Goal: Task Accomplishment & Management: Complete application form

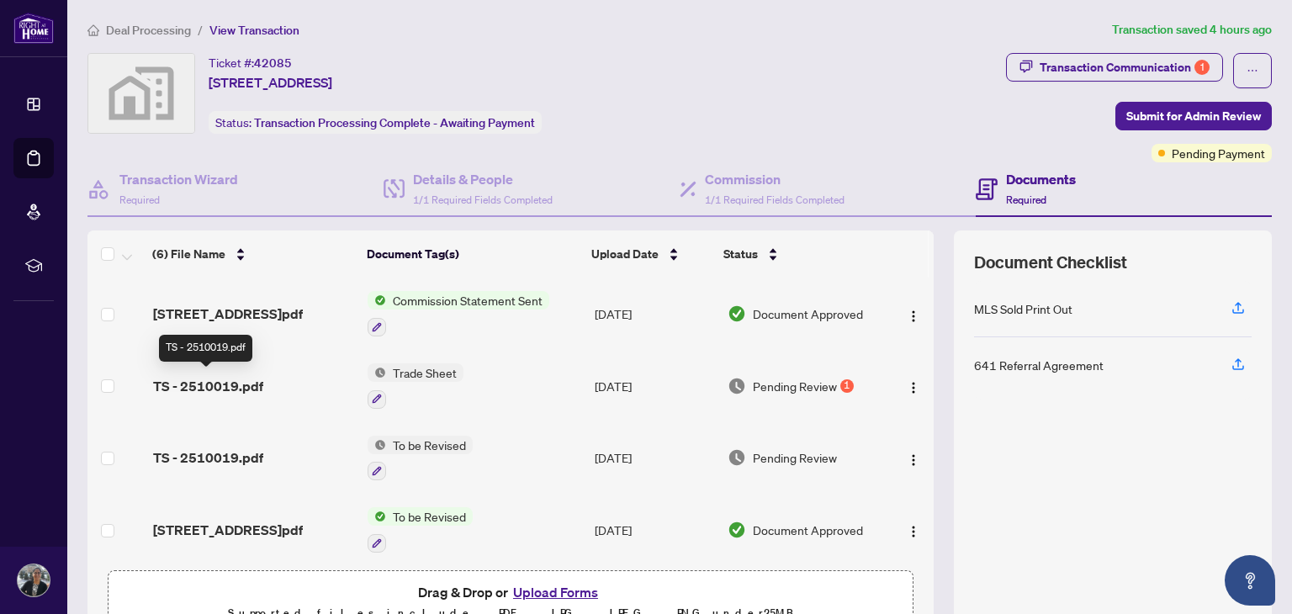
click at [211, 378] on span "TS - 2510019.pdf" at bounding box center [208, 386] width 110 height 20
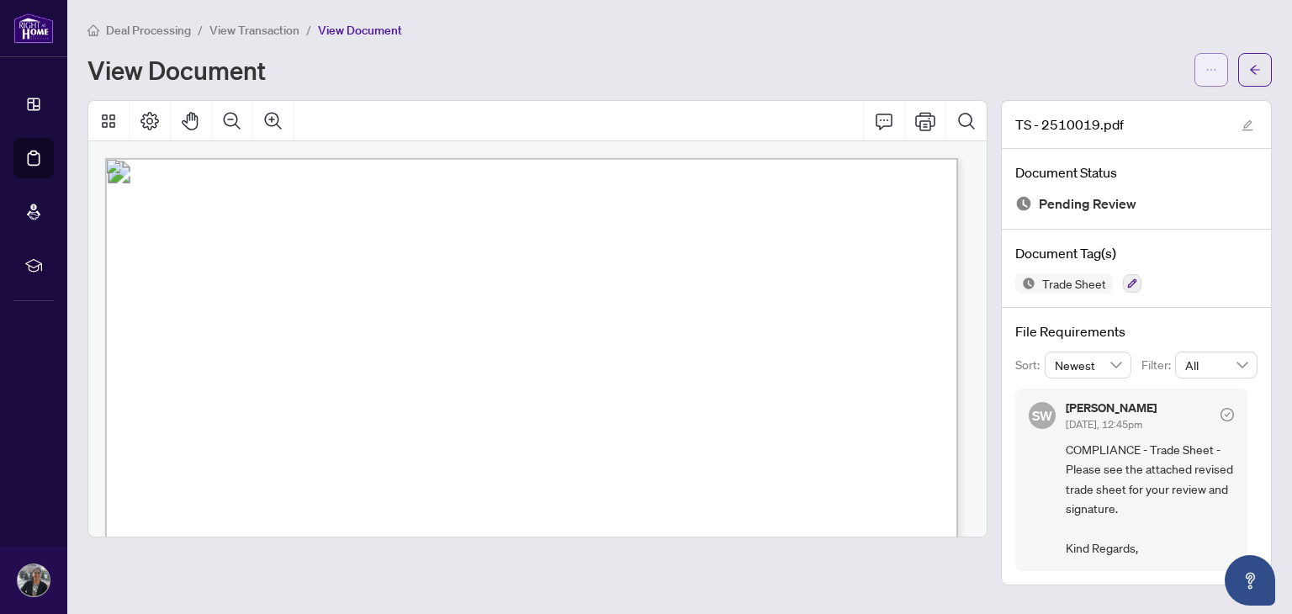
click at [1211, 73] on icon "ellipsis" at bounding box center [1212, 70] width 12 height 12
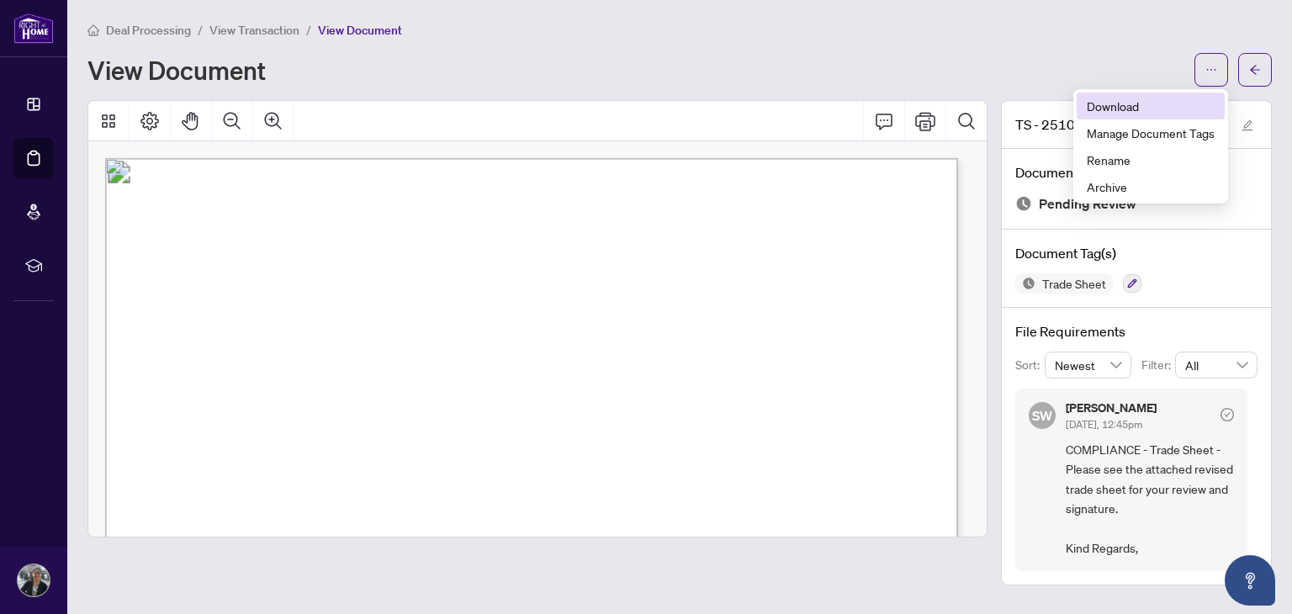
click at [1107, 109] on span "Download" at bounding box center [1151, 106] width 128 height 19
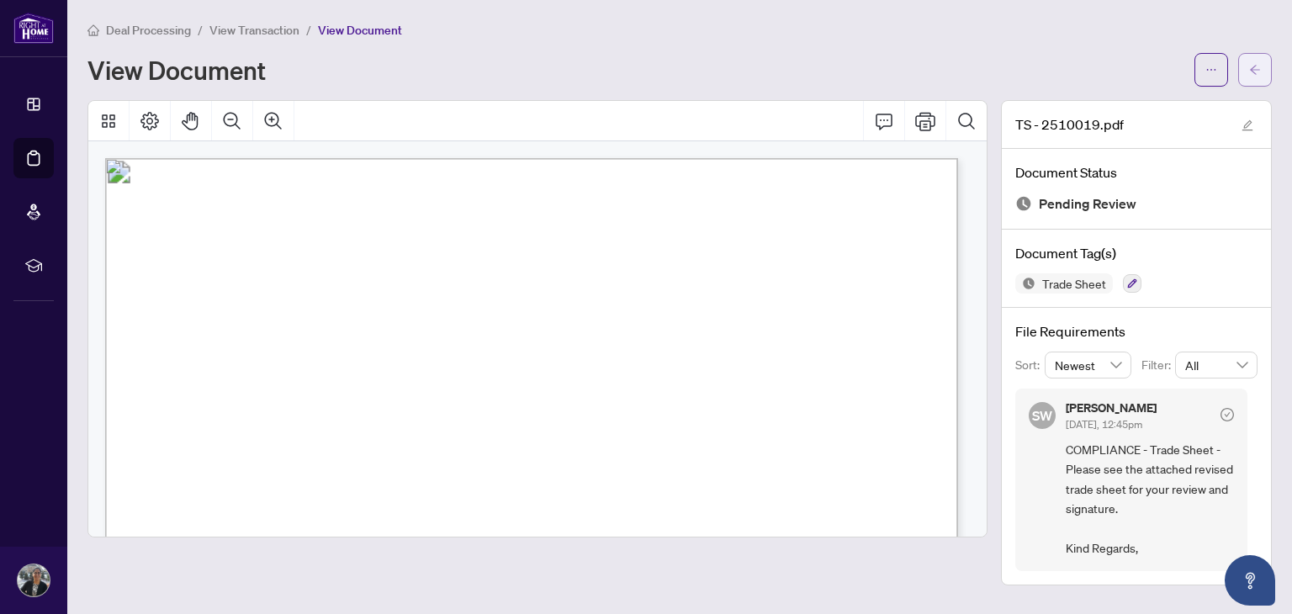
click at [1262, 73] on button "button" at bounding box center [1255, 70] width 34 height 34
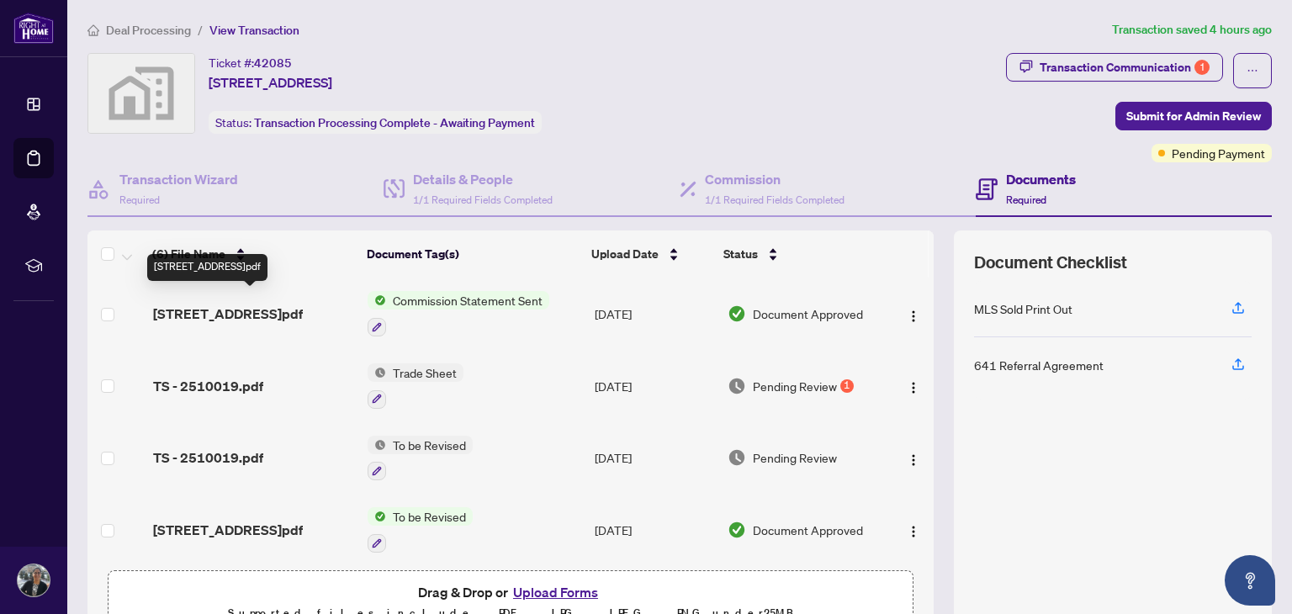
click at [232, 304] on span "[STREET_ADDRESS]pdf" at bounding box center [228, 314] width 150 height 20
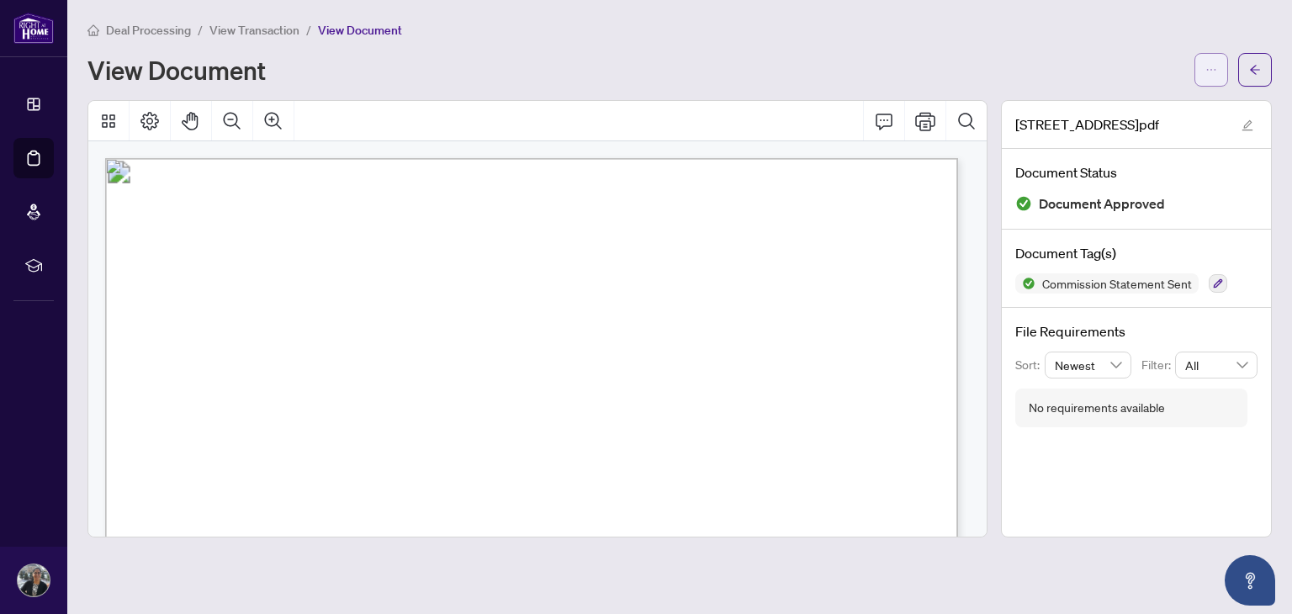
click at [1218, 69] on button "button" at bounding box center [1212, 70] width 34 height 34
click at [1161, 103] on span "Download" at bounding box center [1151, 106] width 128 height 19
click at [1254, 74] on icon "arrow-left" at bounding box center [1255, 70] width 12 height 12
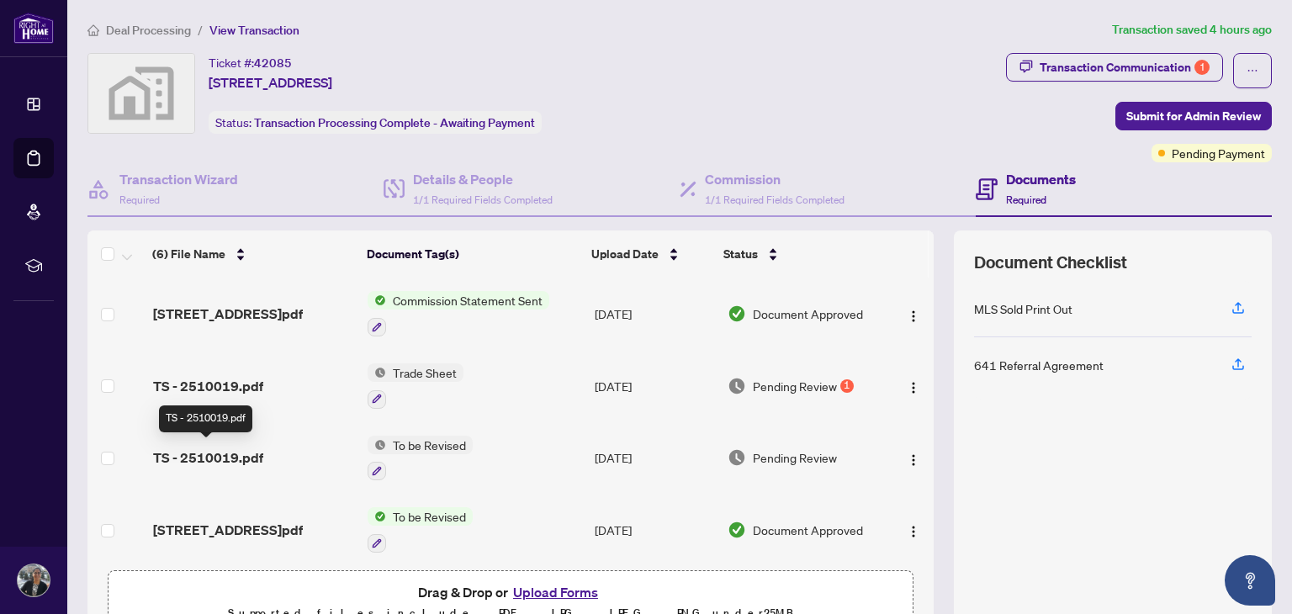
click at [205, 456] on span "TS - 2510019.pdf" at bounding box center [208, 458] width 110 height 20
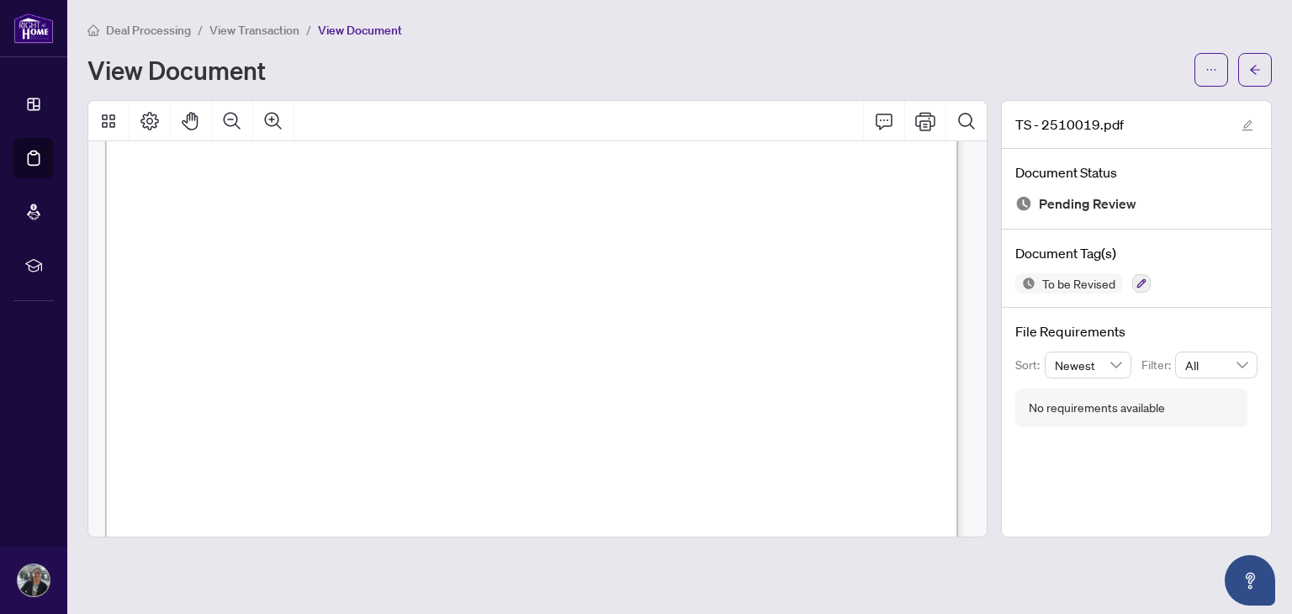
scroll to position [131, 0]
click at [1250, 72] on icon "arrow-left" at bounding box center [1255, 70] width 12 height 12
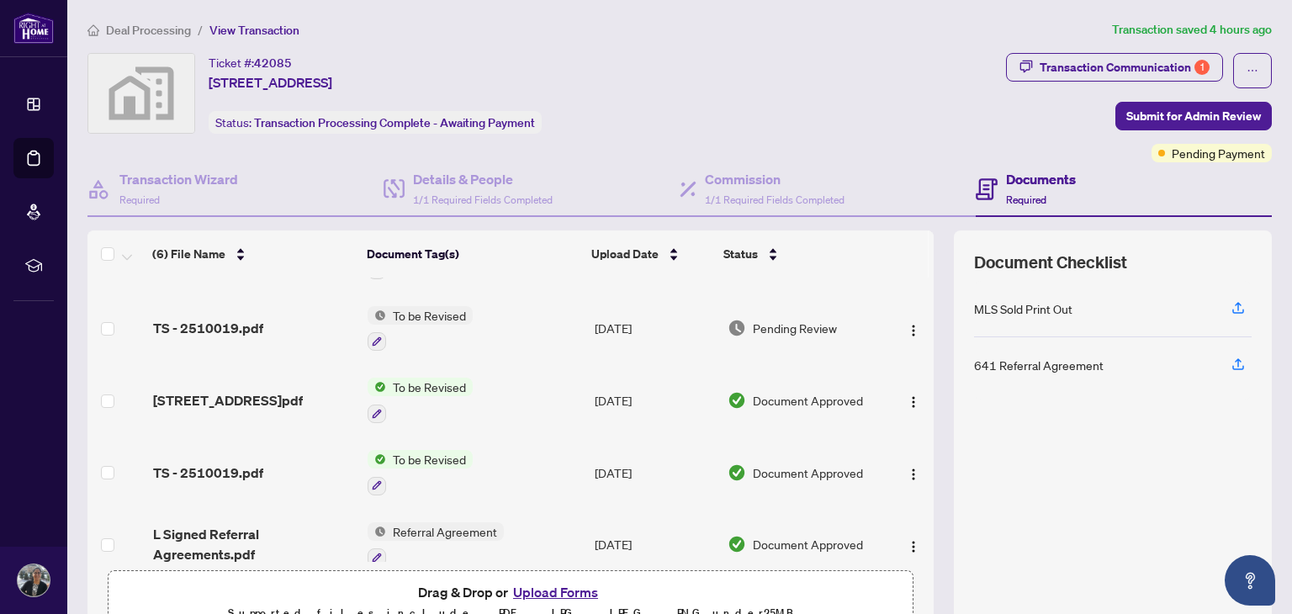
scroll to position [134, 0]
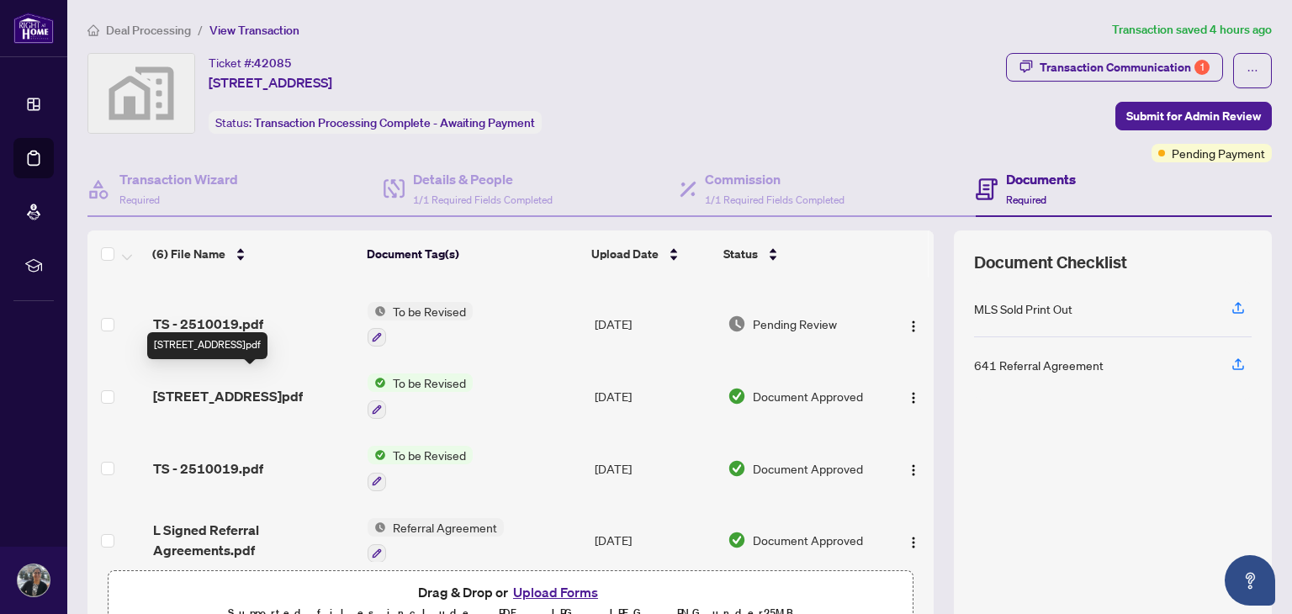
click at [200, 386] on span "[STREET_ADDRESS]pdf" at bounding box center [228, 396] width 150 height 20
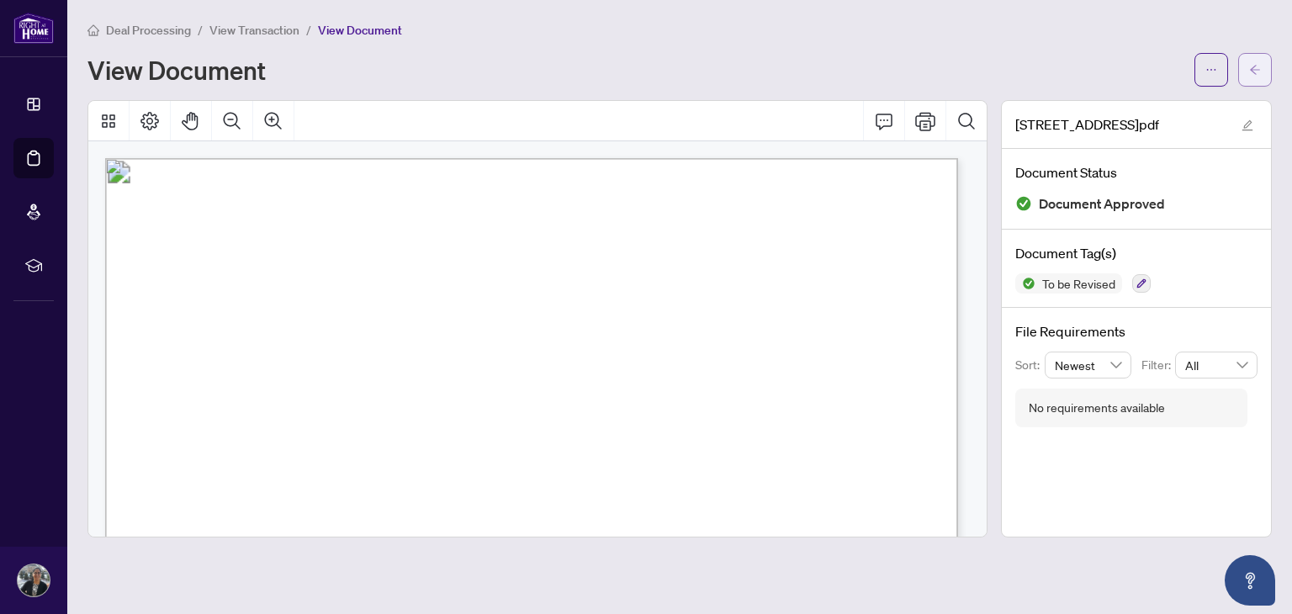
click at [1250, 77] on span "button" at bounding box center [1255, 69] width 12 height 27
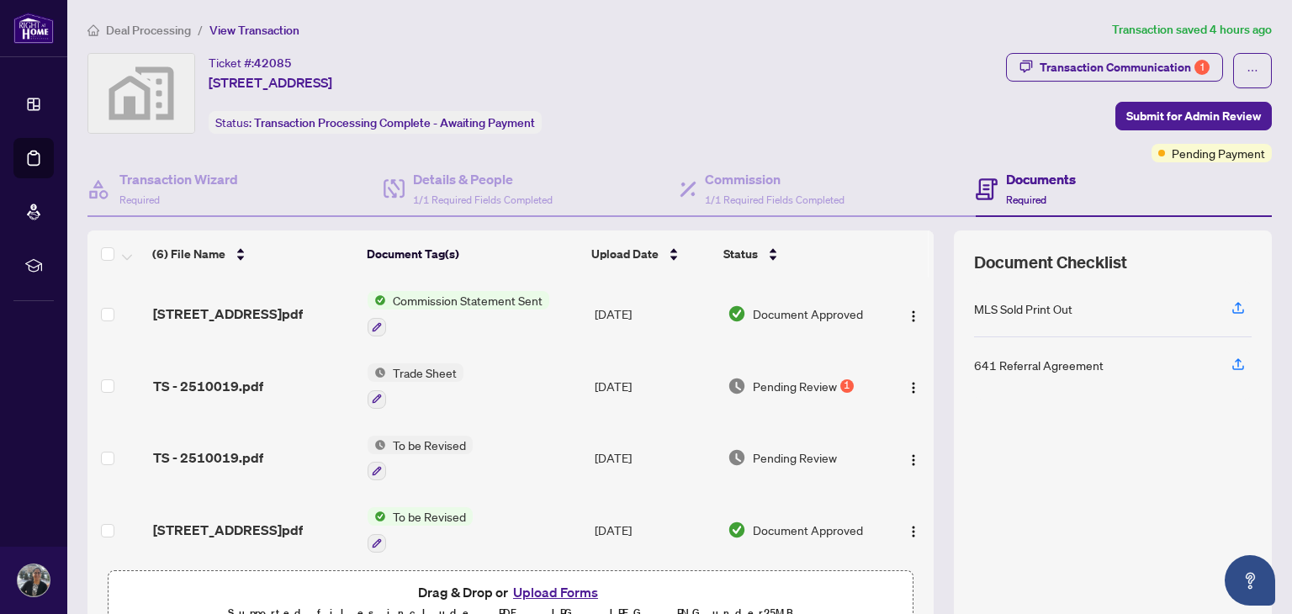
click at [533, 591] on button "Upload Forms" at bounding box center [555, 592] width 95 height 22
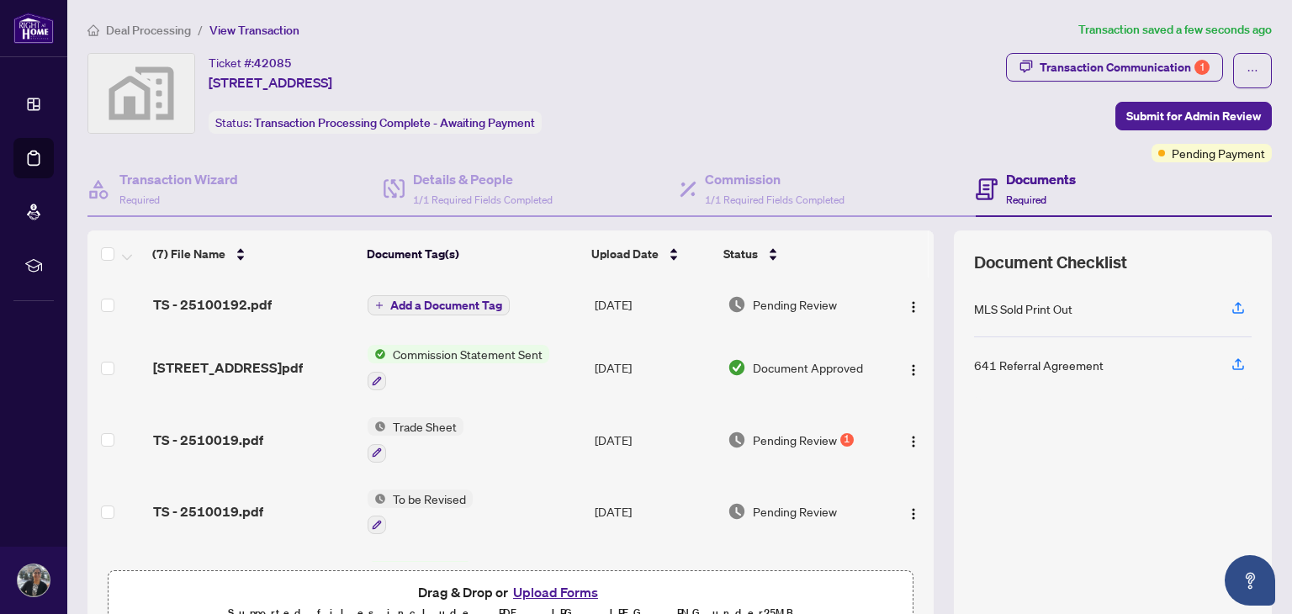
click at [457, 309] on button "Add a Document Tag" at bounding box center [439, 305] width 142 height 20
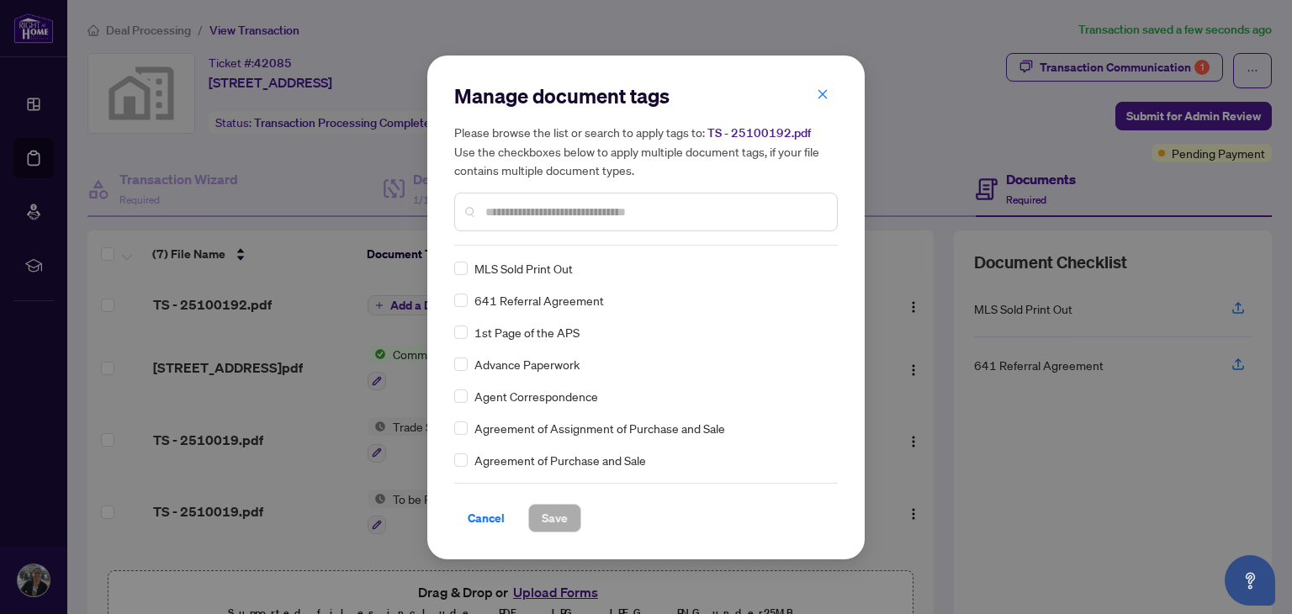
click at [532, 220] on input "text" at bounding box center [654, 212] width 338 height 19
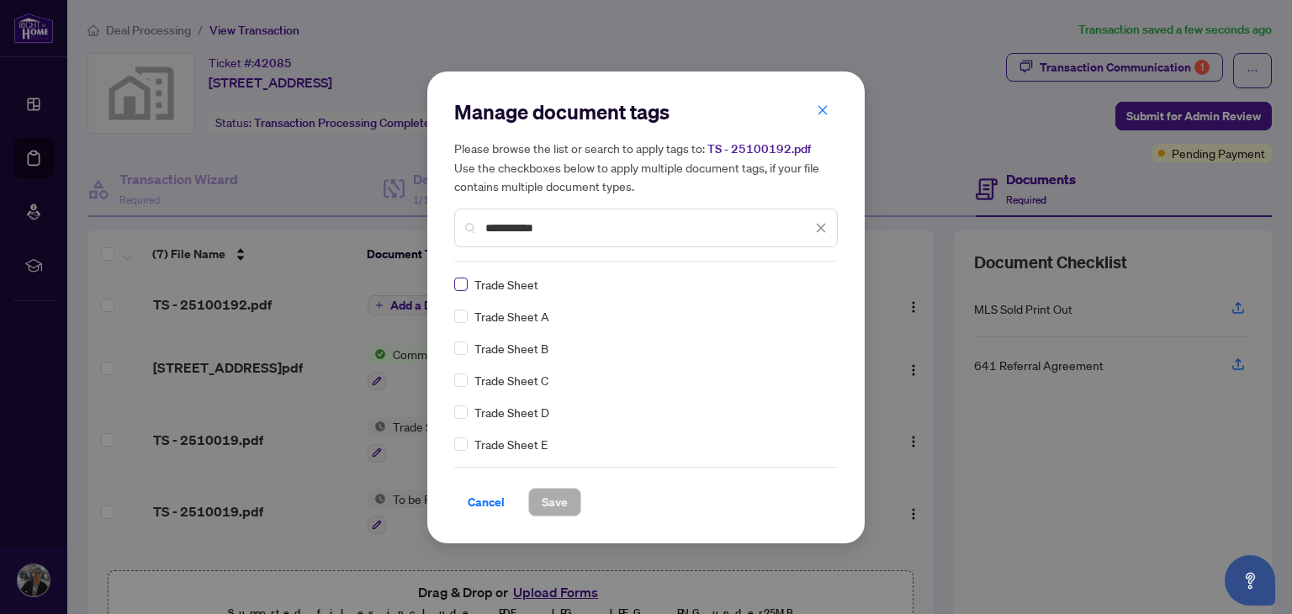
type input "**********"
click at [562, 498] on span "Save" at bounding box center [555, 502] width 26 height 27
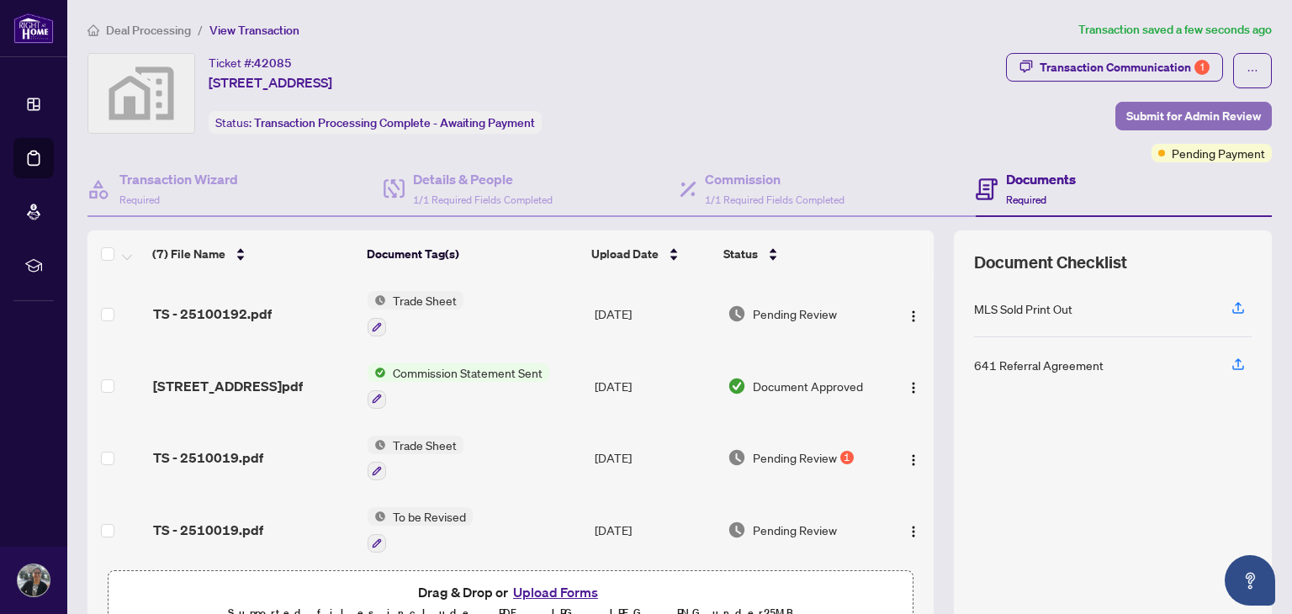
click at [1201, 111] on span "Submit for Admin Review" at bounding box center [1193, 116] width 135 height 27
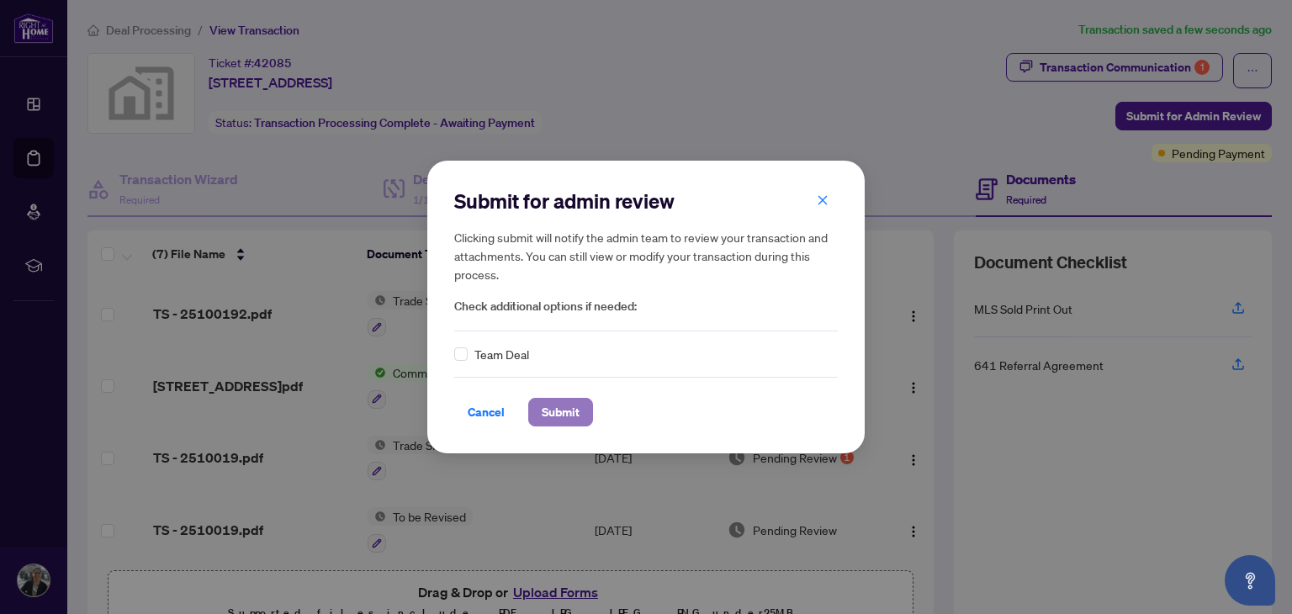
click at [560, 408] on span "Submit" at bounding box center [561, 412] width 38 height 27
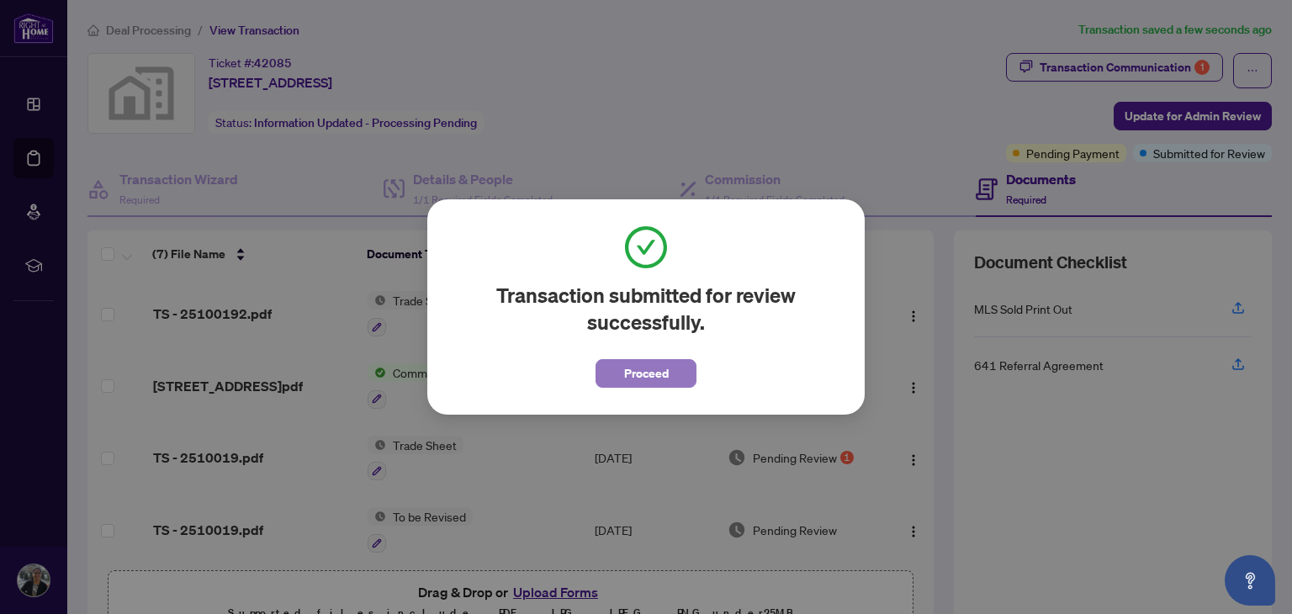
click at [671, 373] on button "Proceed" at bounding box center [646, 373] width 101 height 29
